Goal: Information Seeking & Learning: Learn about a topic

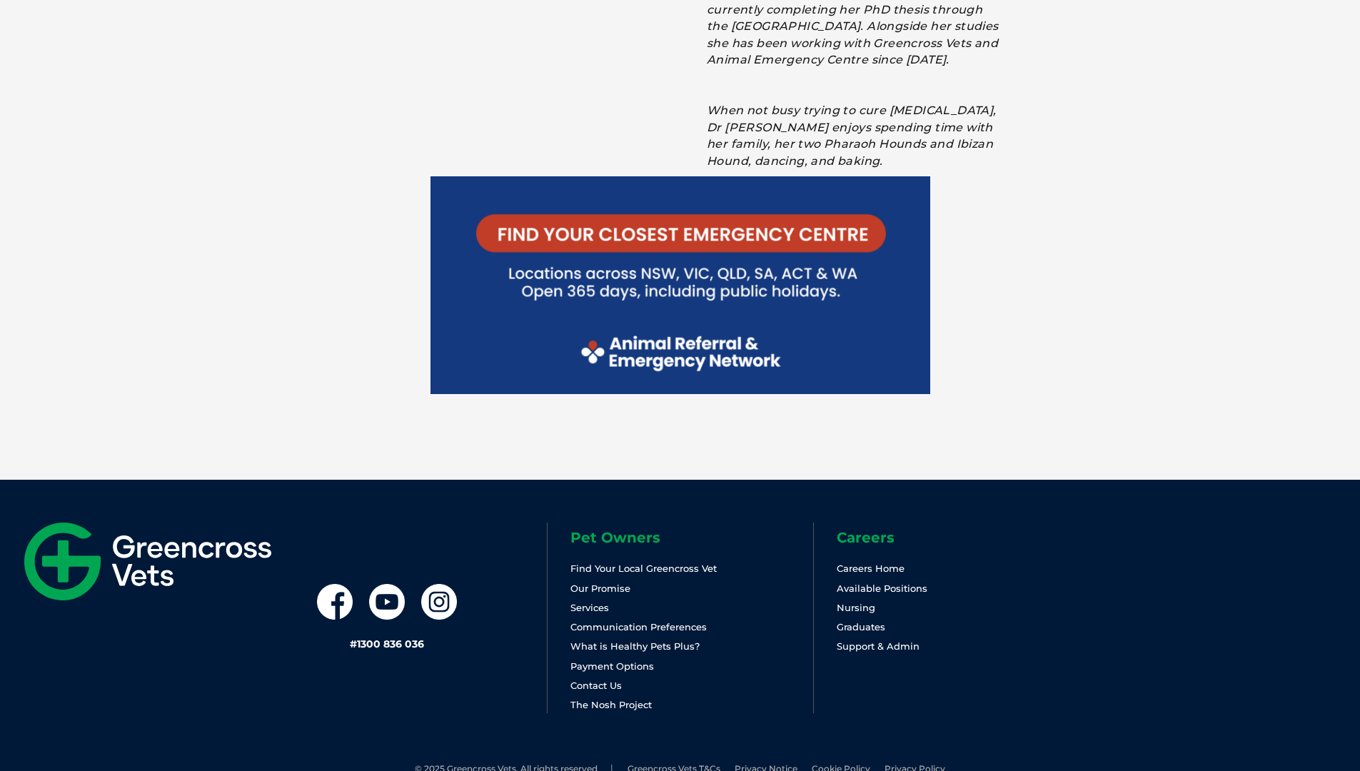
scroll to position [3027, 0]
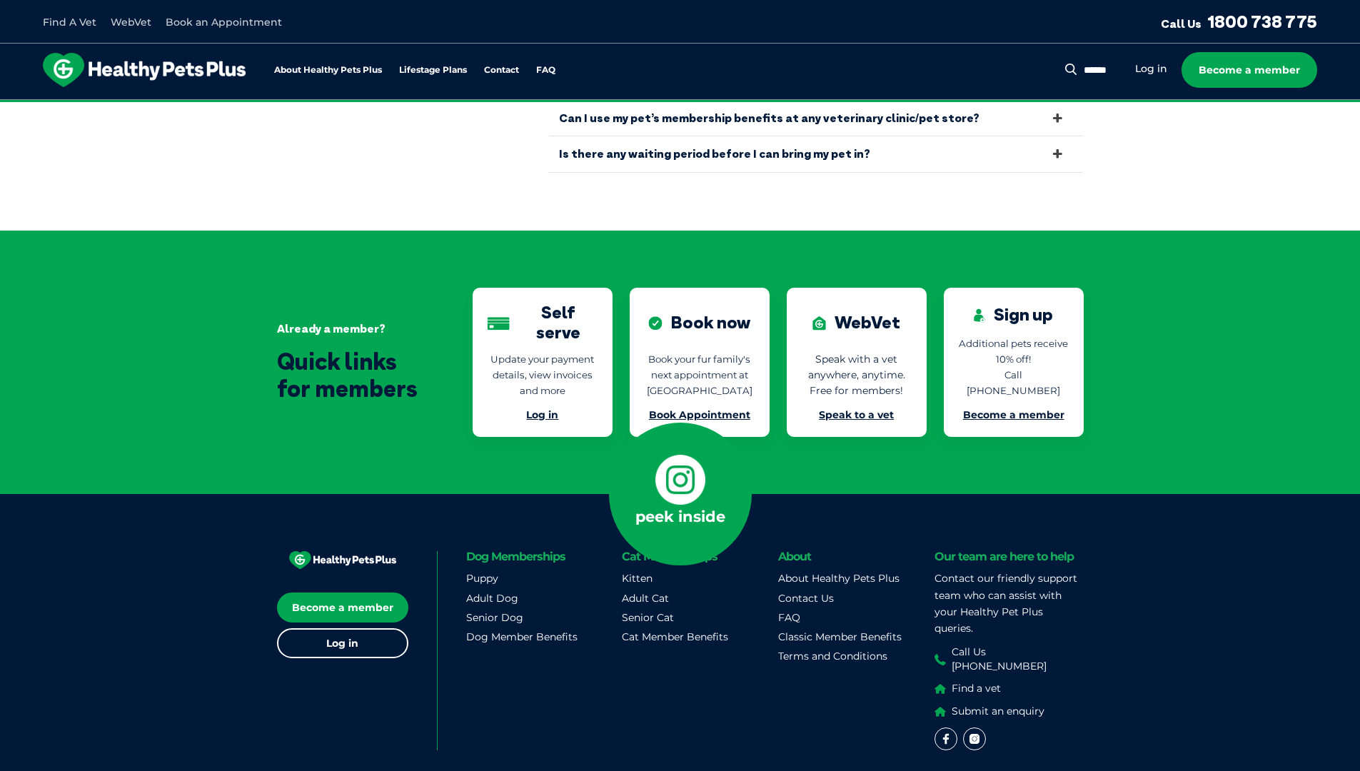
scroll to position [3046, 0]
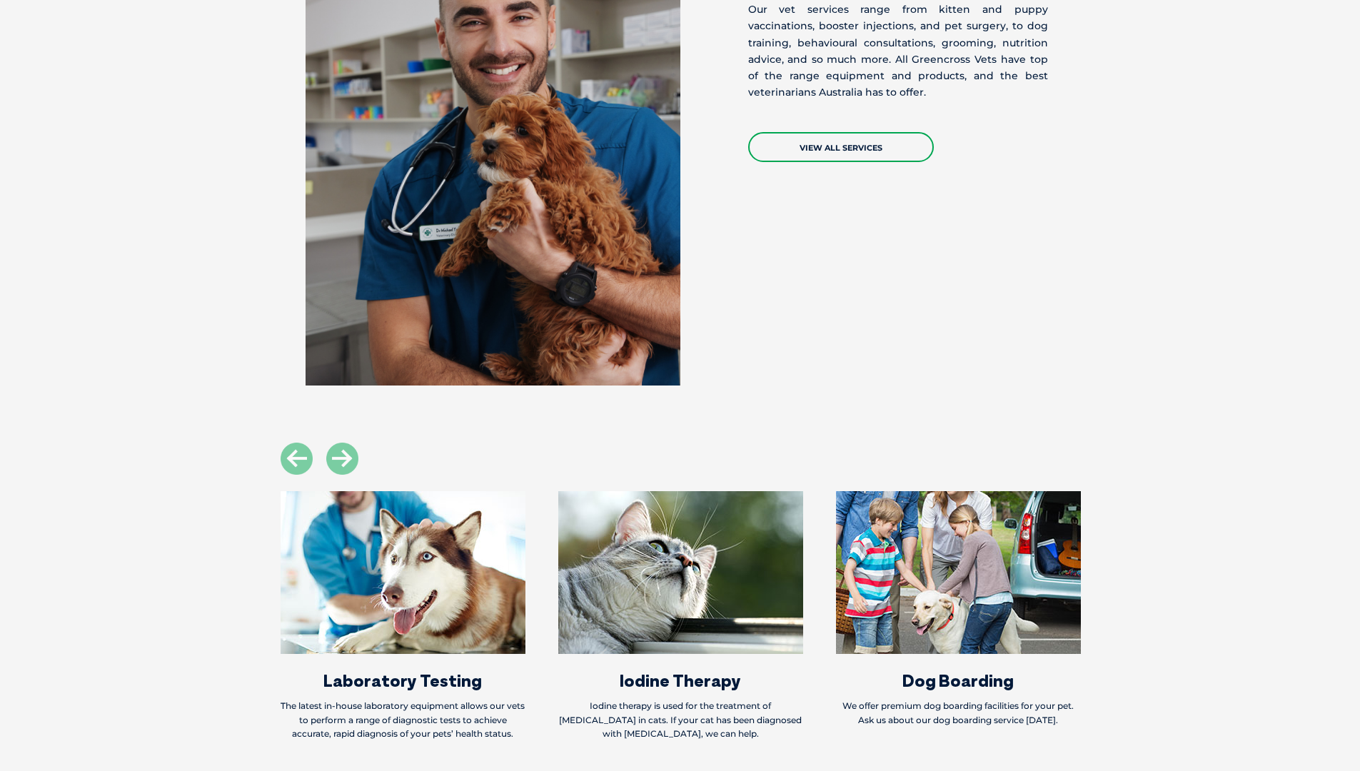
scroll to position [1349, 0]
